Goal: Information Seeking & Learning: Learn about a topic

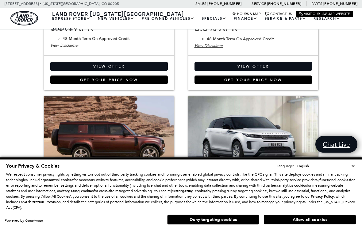
scroll to position [218, 0]
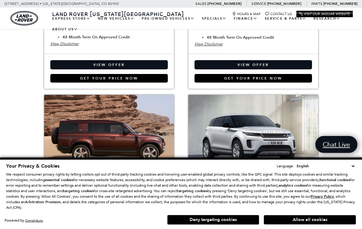
click at [247, 225] on button "Deny targeting cookies" at bounding box center [213, 220] width 92 height 10
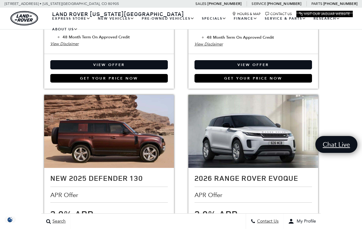
click at [235, 225] on div "Search Contact Us My Profile" at bounding box center [181, 222] width 280 height 16
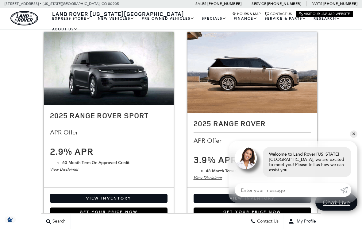
scroll to position [663, 0]
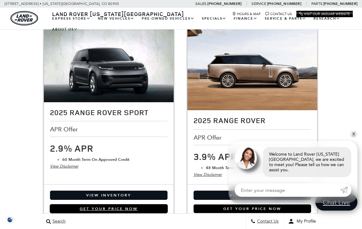
click at [69, 210] on link "Get Your Price Now" at bounding box center [109, 209] width 118 height 9
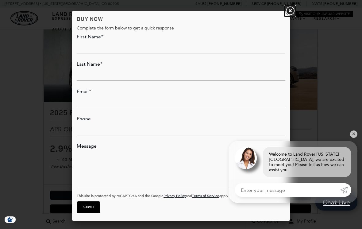
scroll to position [605, 0]
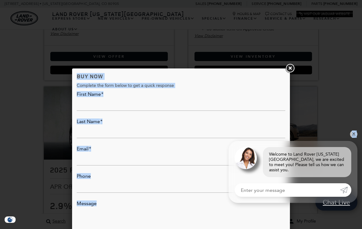
click at [293, 64] on link at bounding box center [290, 68] width 11 height 11
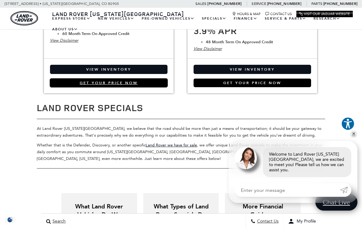
scroll to position [805, 0]
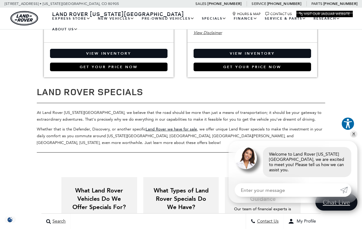
click at [127, 53] on link "View Inventory" at bounding box center [109, 53] width 118 height 9
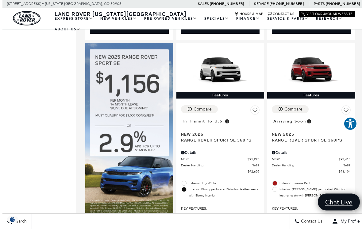
scroll to position [392, 0]
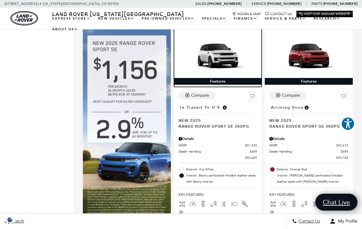
click at [240, 80] on div "Features" at bounding box center [218, 81] width 88 height 7
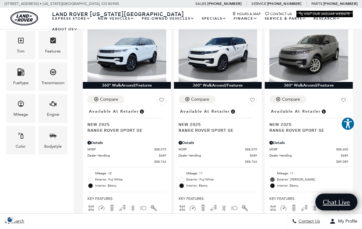
scroll to position [165, 0]
click at [290, 101] on div "Compare" at bounding box center [291, 100] width 18 height 6
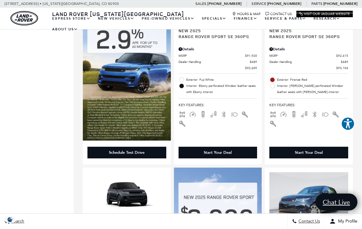
scroll to position [486, 0]
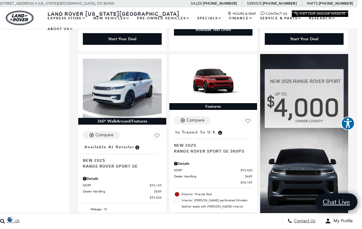
scroll to position [833, 5]
click at [100, 139] on button "Compare" at bounding box center [101, 135] width 37 height 8
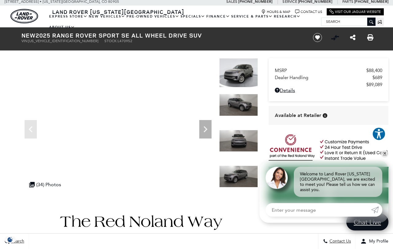
scroll to position [2, 0]
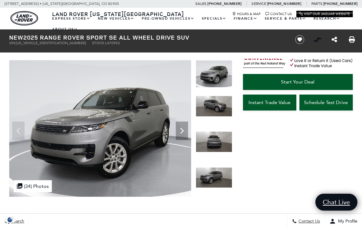
scroll to position [95, 0]
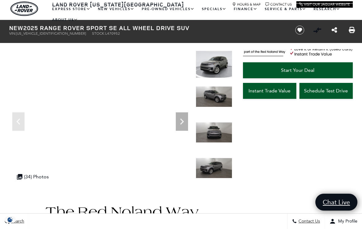
click at [184, 120] on icon "Next" at bounding box center [182, 122] width 12 height 12
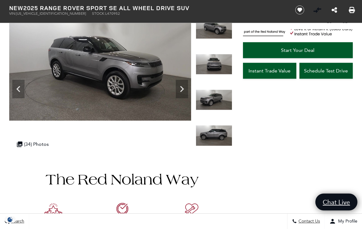
scroll to position [42, 0]
click at [184, 83] on icon "Next" at bounding box center [182, 89] width 12 height 12
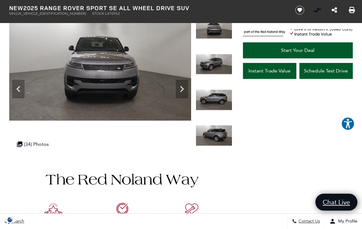
click at [29, 142] on div ".cls-1, .cls-3 { fill: #c50033; } .cls-1 { clip-rule: evenodd; } .cls-2 { clip-…" at bounding box center [33, 144] width 38 height 12
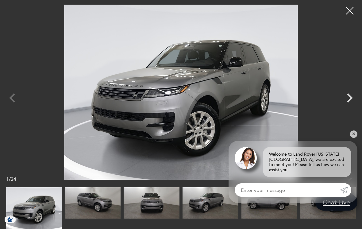
scroll to position [294, 0]
click at [355, 138] on link "✕" at bounding box center [354, 134] width 7 height 7
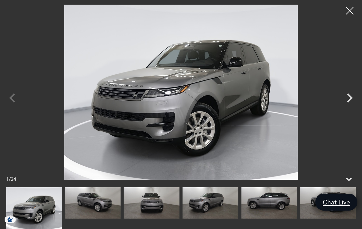
scroll to position [531, 0]
click at [356, 101] on icon "Next" at bounding box center [350, 98] width 18 height 18
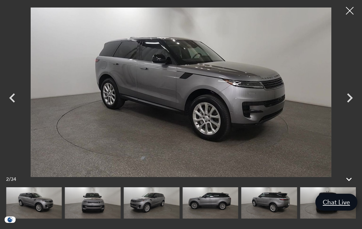
click at [357, 104] on icon "Next" at bounding box center [350, 98] width 18 height 18
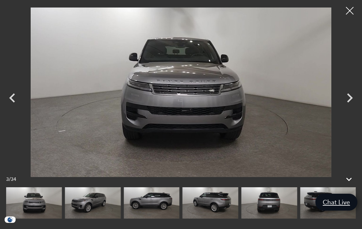
click at [351, 103] on icon "Next" at bounding box center [350, 97] width 6 height 9
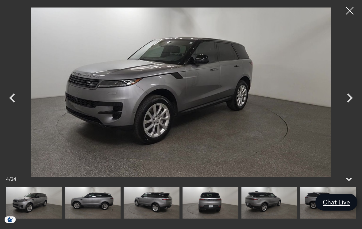
click at [349, 103] on icon "Next" at bounding box center [350, 98] width 18 height 18
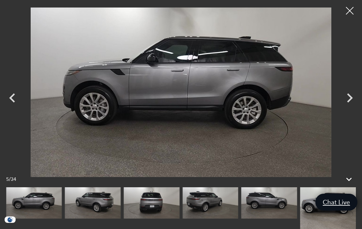
click at [349, 103] on icon "Next" at bounding box center [350, 98] width 18 height 18
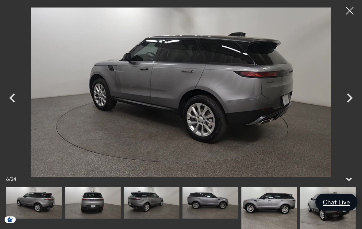
click at [354, 103] on icon "Next" at bounding box center [350, 98] width 18 height 18
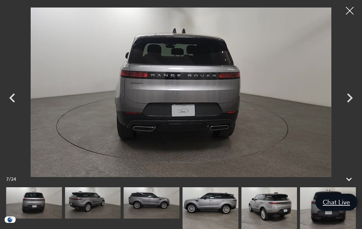
click at [352, 103] on icon "Next" at bounding box center [350, 97] width 6 height 9
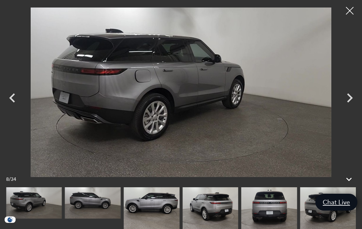
click at [356, 102] on icon "Next" at bounding box center [350, 98] width 18 height 18
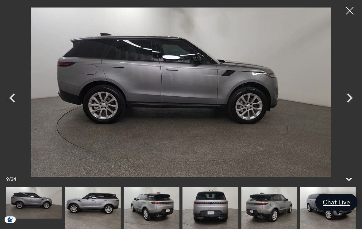
click at [352, 103] on icon "Next" at bounding box center [350, 97] width 6 height 9
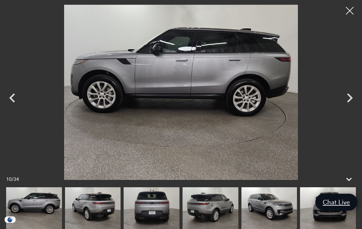
click at [352, 103] on icon "Next" at bounding box center [350, 97] width 6 height 9
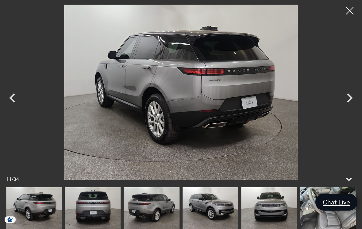
click at [356, 101] on icon "Next" at bounding box center [350, 98] width 18 height 18
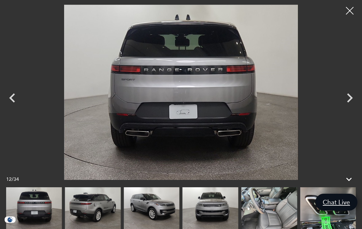
click at [356, 100] on icon "Next" at bounding box center [350, 98] width 18 height 18
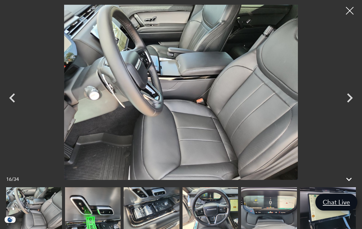
click at [345, 100] on icon "Next" at bounding box center [350, 98] width 18 height 18
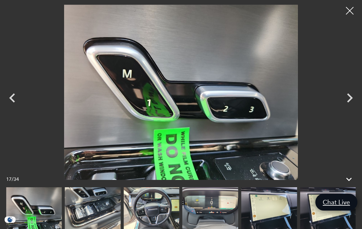
click at [342, 101] on icon "Next" at bounding box center [350, 98] width 18 height 18
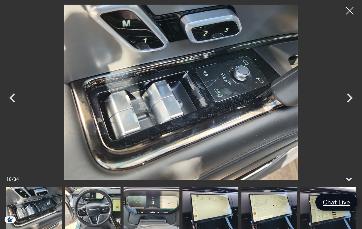
click at [343, 101] on icon "Next" at bounding box center [350, 98] width 18 height 18
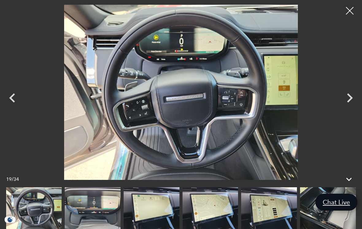
click at [347, 100] on icon "Next" at bounding box center [350, 98] width 18 height 18
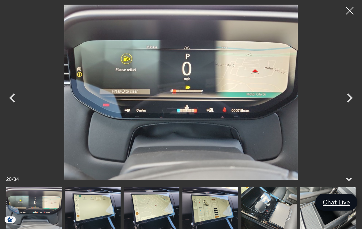
click at [351, 100] on icon "Next" at bounding box center [350, 98] width 18 height 18
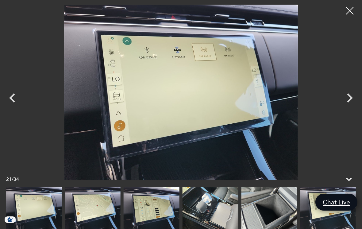
click at [347, 100] on icon "Next" at bounding box center [350, 98] width 18 height 18
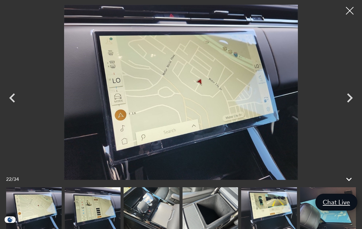
click at [348, 101] on icon "Next" at bounding box center [350, 98] width 18 height 18
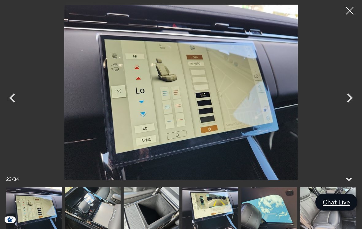
click at [349, 101] on icon "Next" at bounding box center [350, 98] width 18 height 18
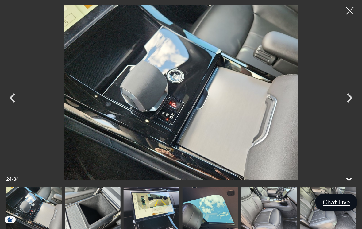
click at [348, 101] on icon "Next" at bounding box center [350, 98] width 18 height 18
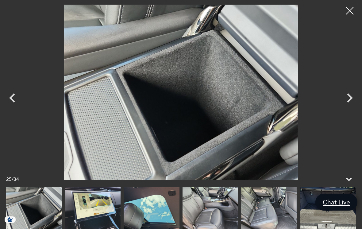
click at [347, 102] on icon "Next" at bounding box center [350, 98] width 18 height 18
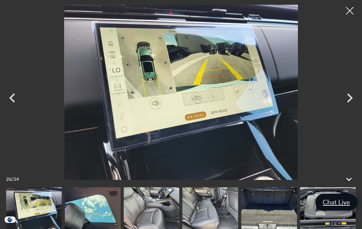
click at [347, 103] on icon "Next" at bounding box center [350, 98] width 18 height 18
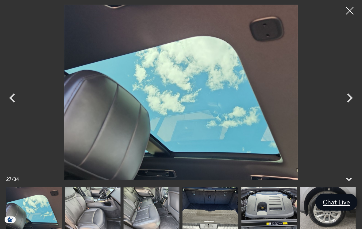
click at [350, 102] on icon "Next" at bounding box center [350, 98] width 18 height 18
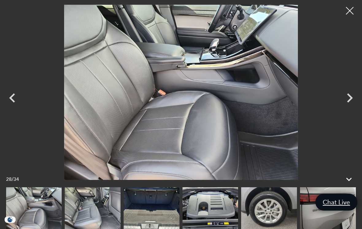
click at [351, 102] on icon "Next" at bounding box center [350, 97] width 6 height 9
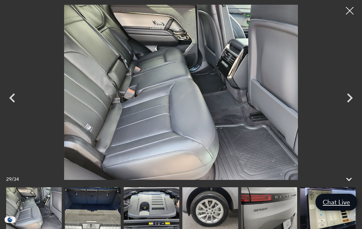
click at [347, 104] on icon "Next" at bounding box center [350, 98] width 18 height 18
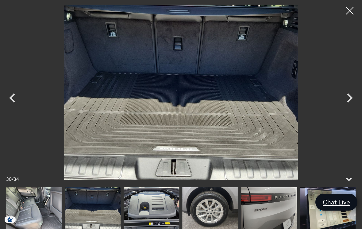
click at [351, 102] on icon "Next" at bounding box center [350, 97] width 6 height 9
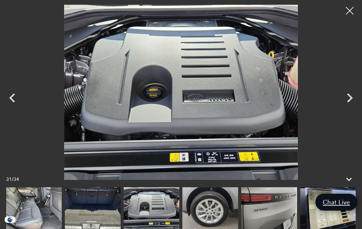
click at [351, 103] on icon "Next" at bounding box center [350, 97] width 6 height 9
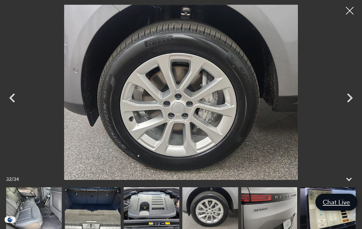
click at [350, 103] on icon "Next" at bounding box center [350, 98] width 18 height 18
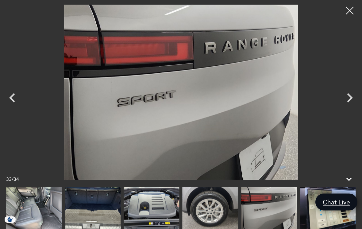
scroll to position [819, 0]
